Goal: Check status

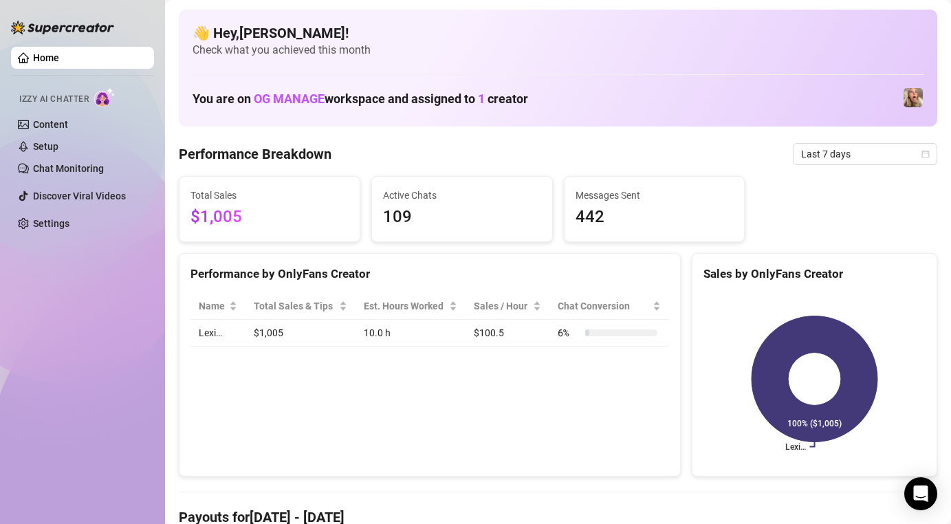
scroll to position [13, 0]
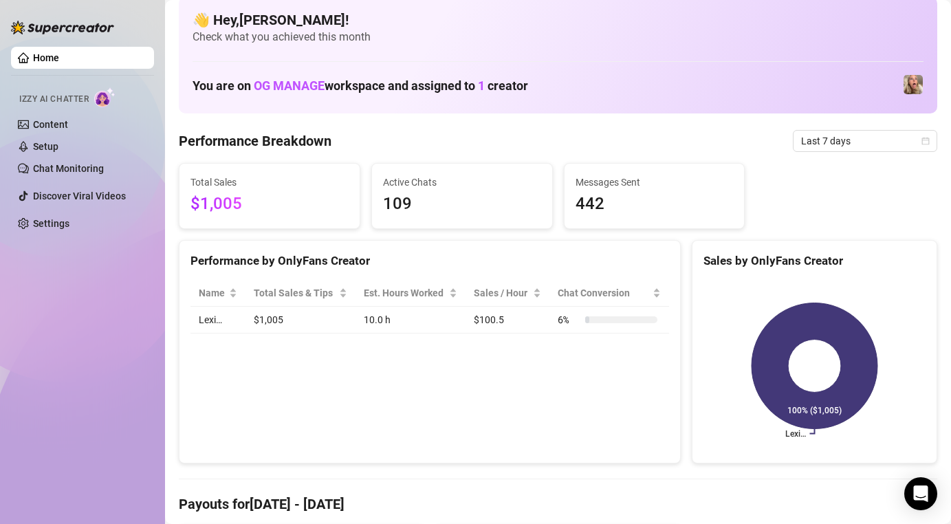
drag, startPoint x: 208, startPoint y: 204, endPoint x: 239, endPoint y: 204, distance: 30.9
click at [228, 204] on span "$1,005" at bounding box center [269, 204] width 158 height 26
click at [239, 203] on span "$1,005" at bounding box center [269, 204] width 158 height 26
drag, startPoint x: 252, startPoint y: 211, endPoint x: 159, endPoint y: 196, distance: 94.7
click at [159, 197] on div "Home Izzy AI Chatter Content Setup Chat Monitoring Discover Viral Videos Settin…" at bounding box center [475, 262] width 951 height 524
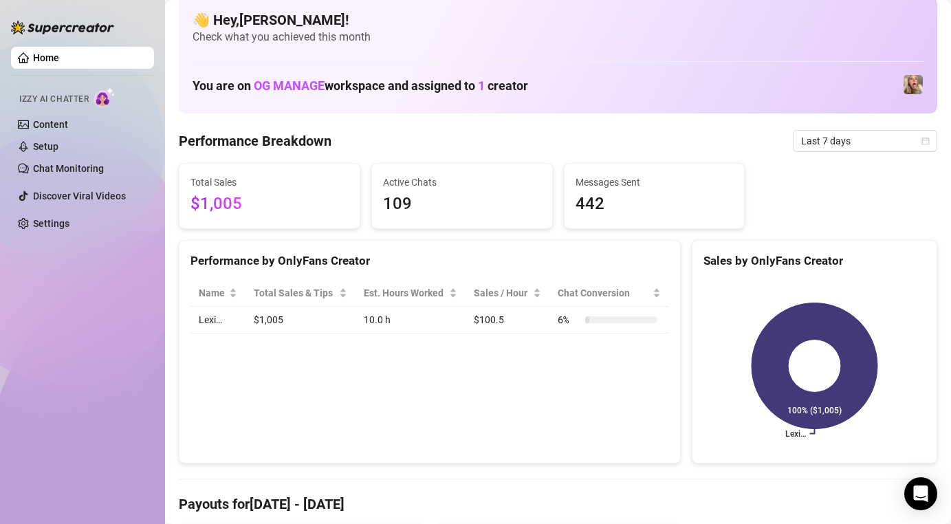
click at [443, 211] on span "109" at bounding box center [462, 204] width 158 height 26
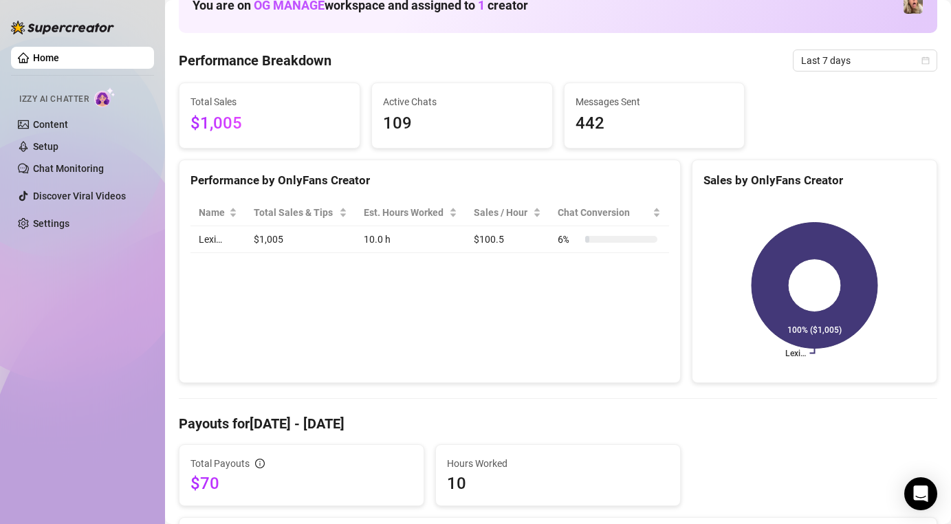
scroll to position [107, 0]
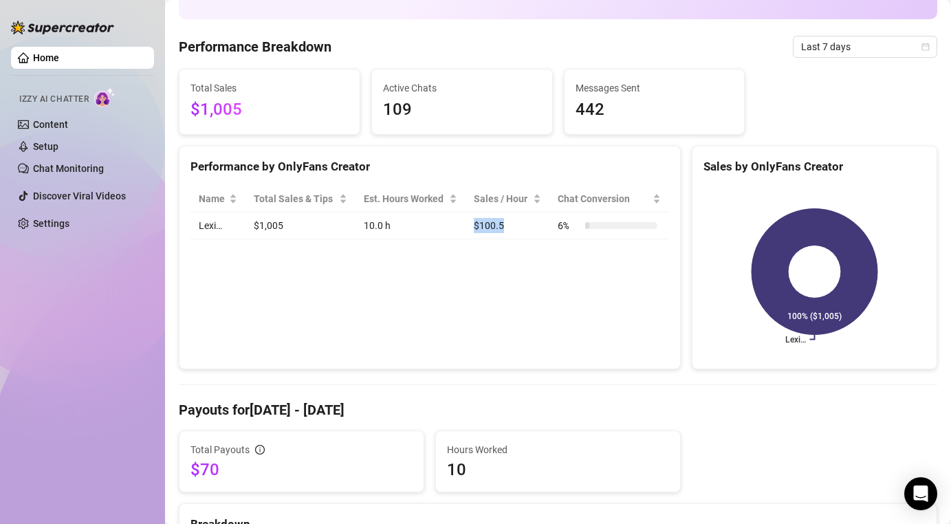
drag, startPoint x: 463, startPoint y: 234, endPoint x: 510, endPoint y: 234, distance: 46.7
click at [508, 234] on tr "Lexi… $1,005 10.0 h $100.5 6 %" at bounding box center [429, 225] width 478 height 27
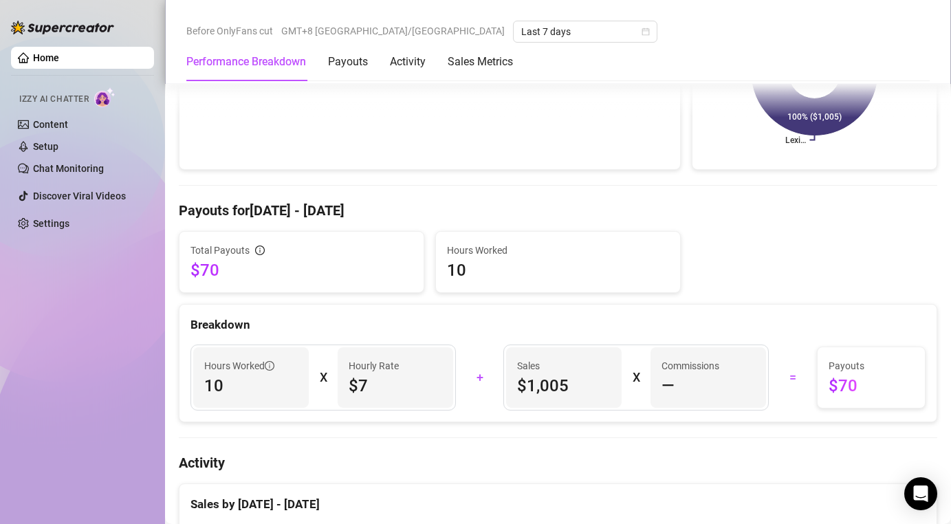
scroll to position [308, 0]
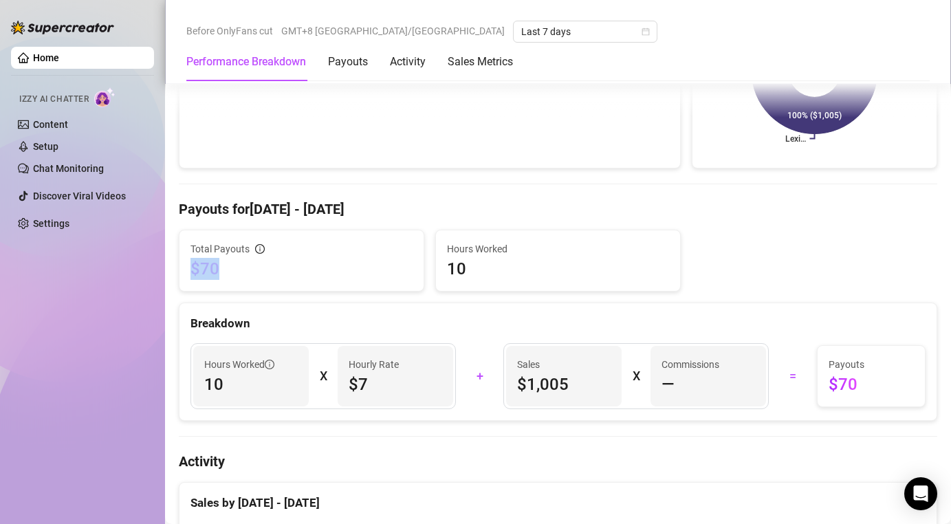
drag, startPoint x: 190, startPoint y: 261, endPoint x: 256, endPoint y: 267, distance: 66.3
click at [256, 267] on span "$70" at bounding box center [301, 269] width 222 height 22
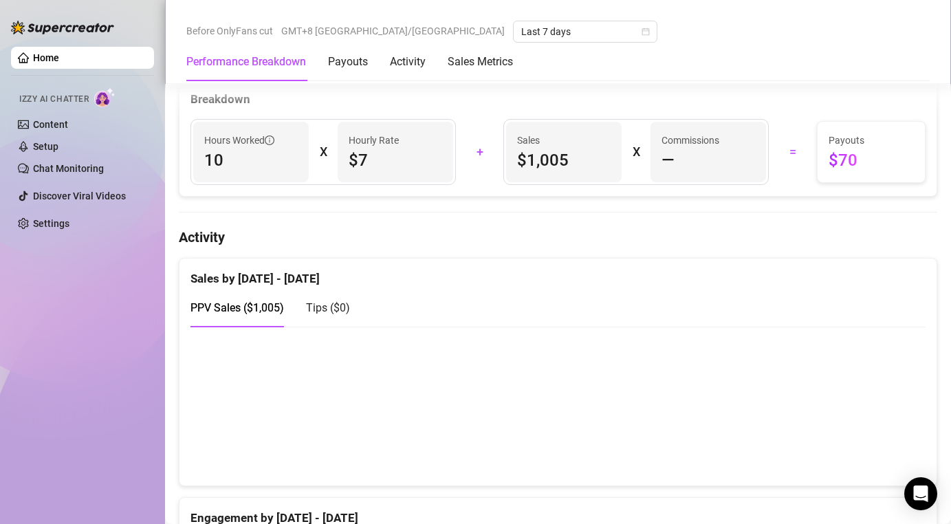
scroll to position [536, 0]
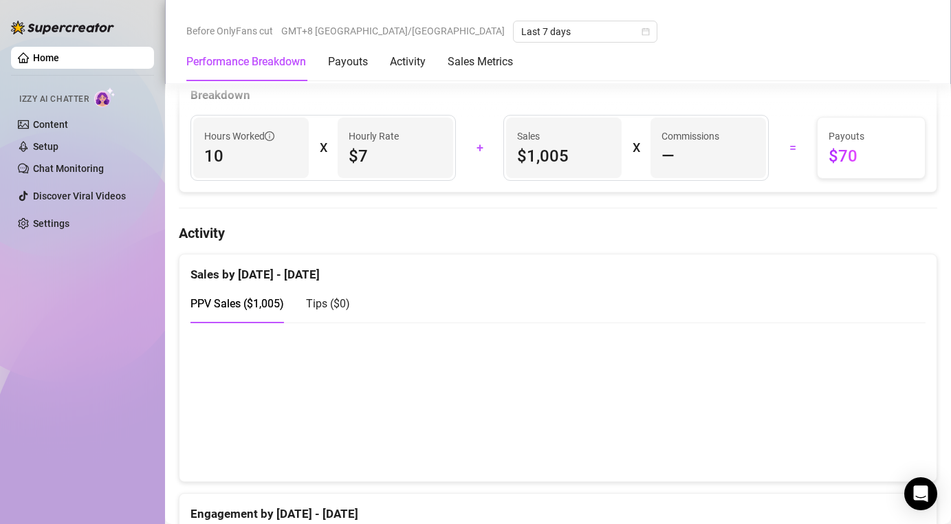
click at [664, 151] on span "—" at bounding box center [667, 156] width 13 height 22
click at [667, 140] on article "Commissions" at bounding box center [690, 136] width 58 height 15
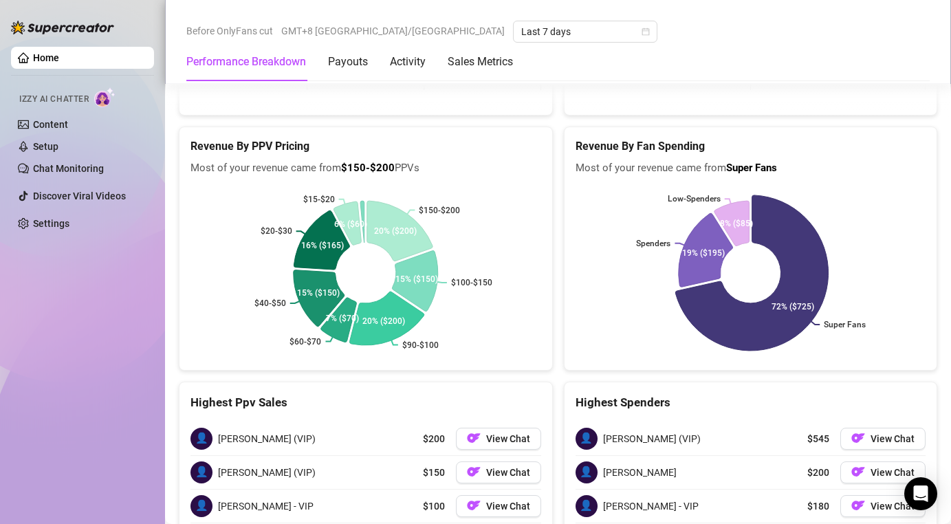
scroll to position [2155, 0]
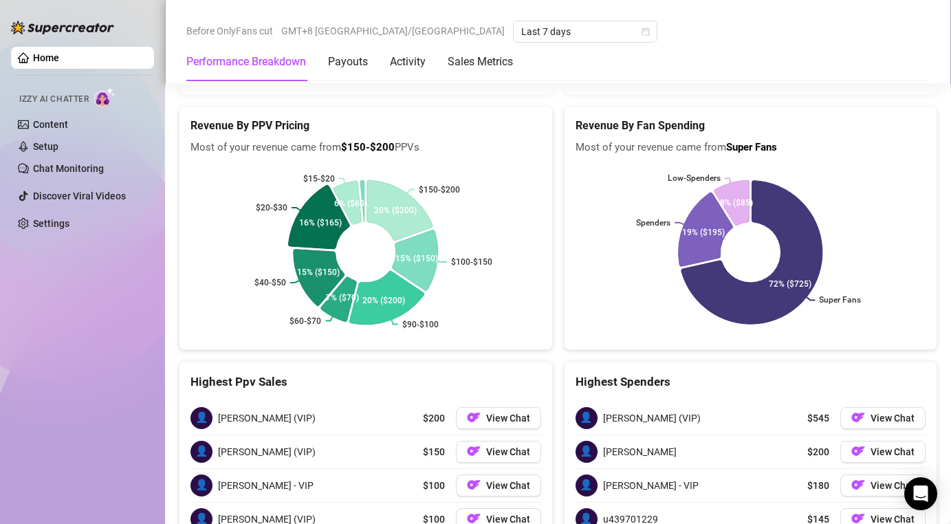
click at [346, 221] on icon at bounding box center [318, 217] width 61 height 64
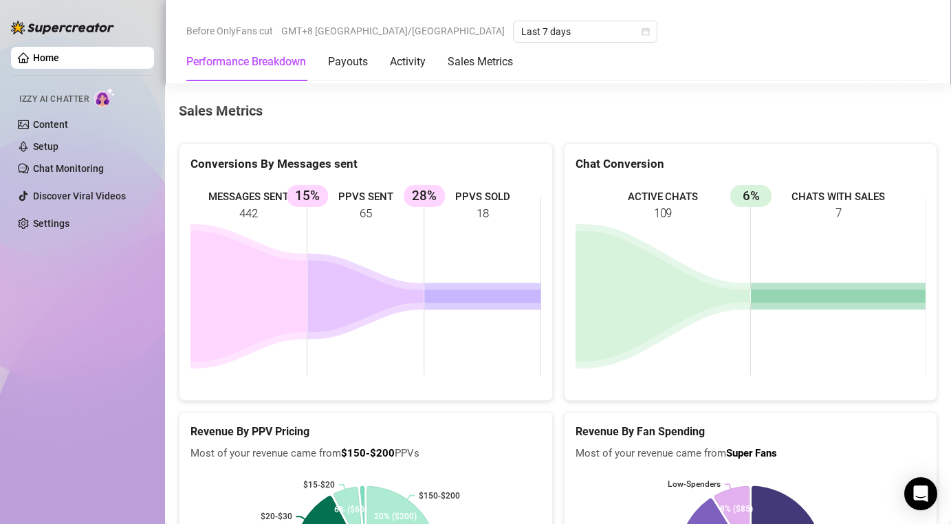
scroll to position [2145, 0]
